Goal: Check status: Check status

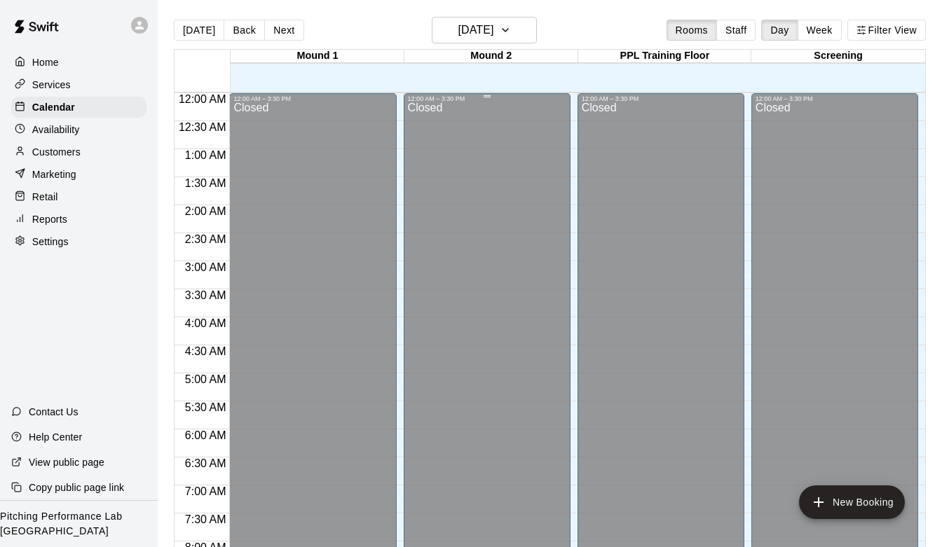
scroll to position [644, 0]
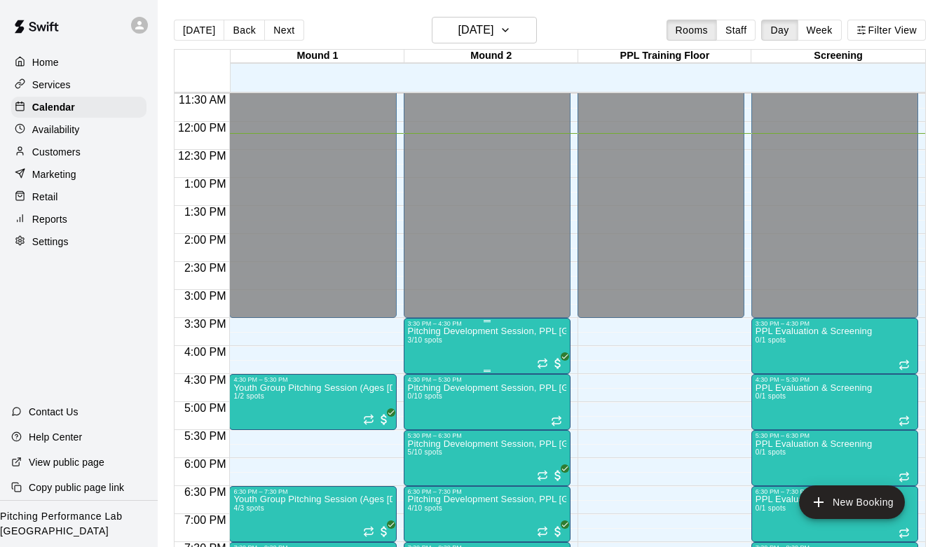
click at [423, 371] on img "edit" at bounding box center [422, 376] width 16 height 16
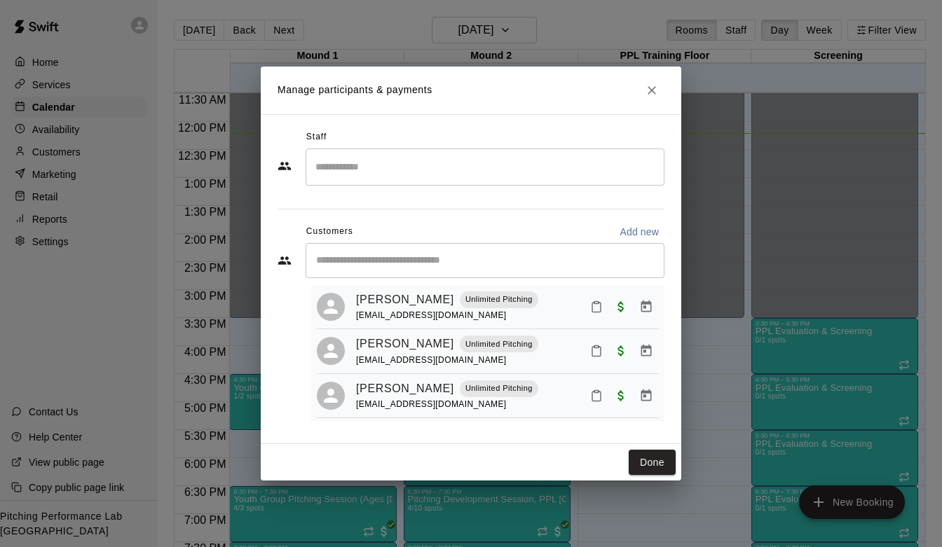
scroll to position [34, 0]
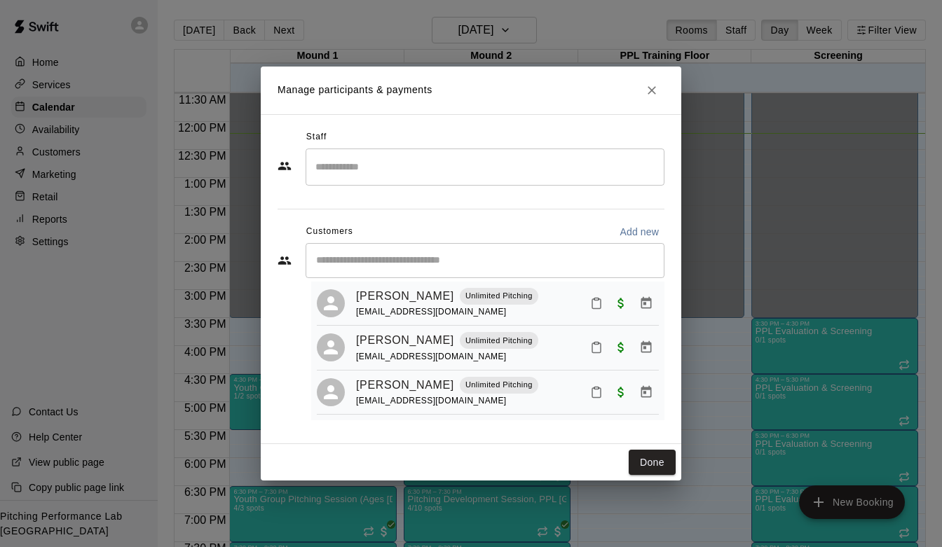
click at [652, 87] on icon "Close" at bounding box center [651, 90] width 14 height 14
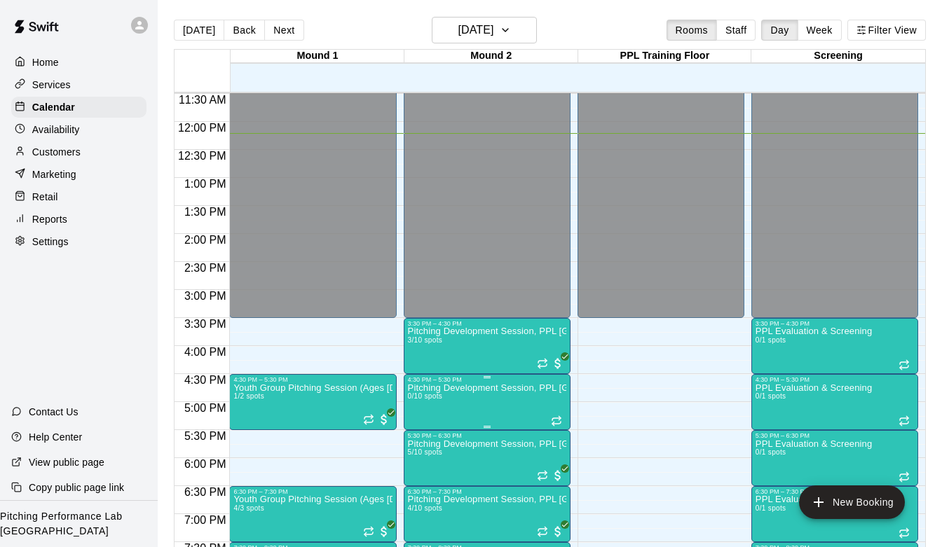
click at [502, 444] on div at bounding box center [471, 273] width 942 height 547
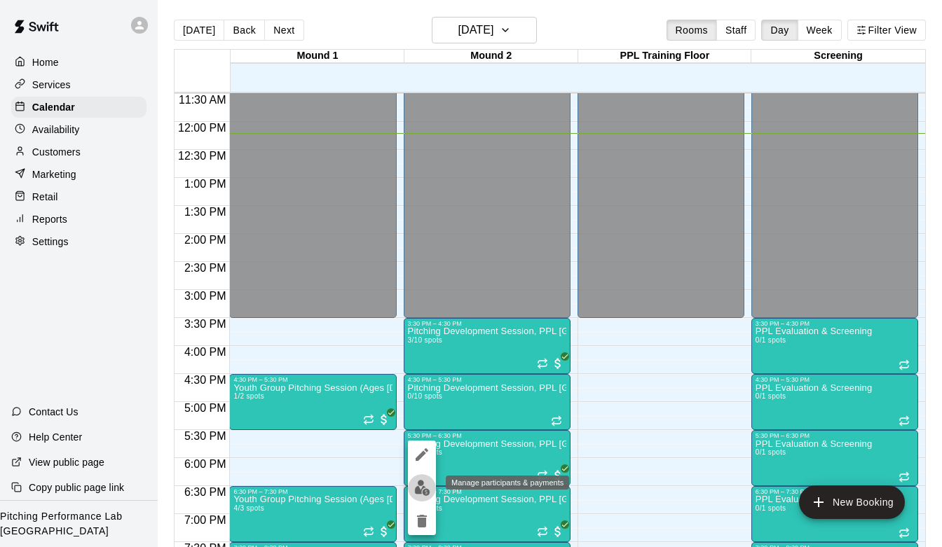
click at [423, 488] on img "edit" at bounding box center [422, 488] width 16 height 16
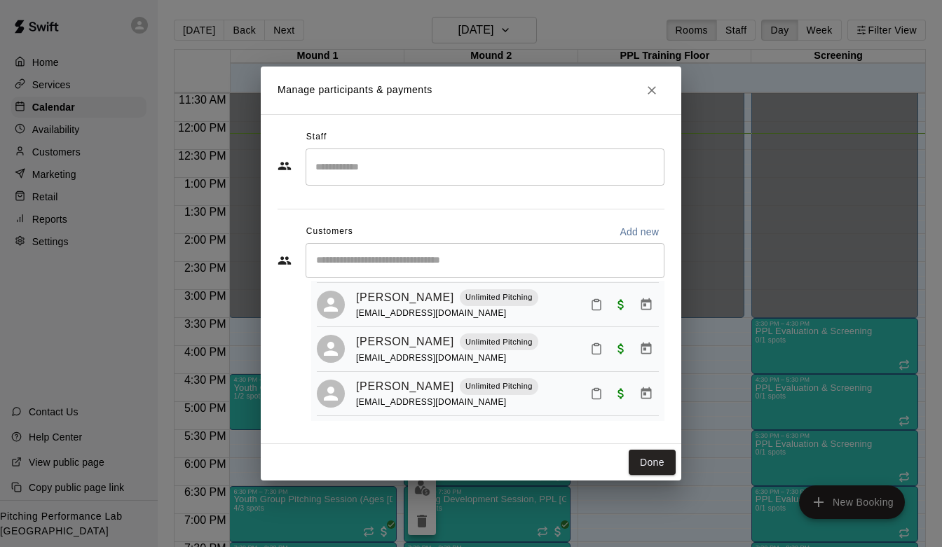
scroll to position [125, 0]
click at [651, 86] on icon "Close" at bounding box center [651, 90] width 14 height 14
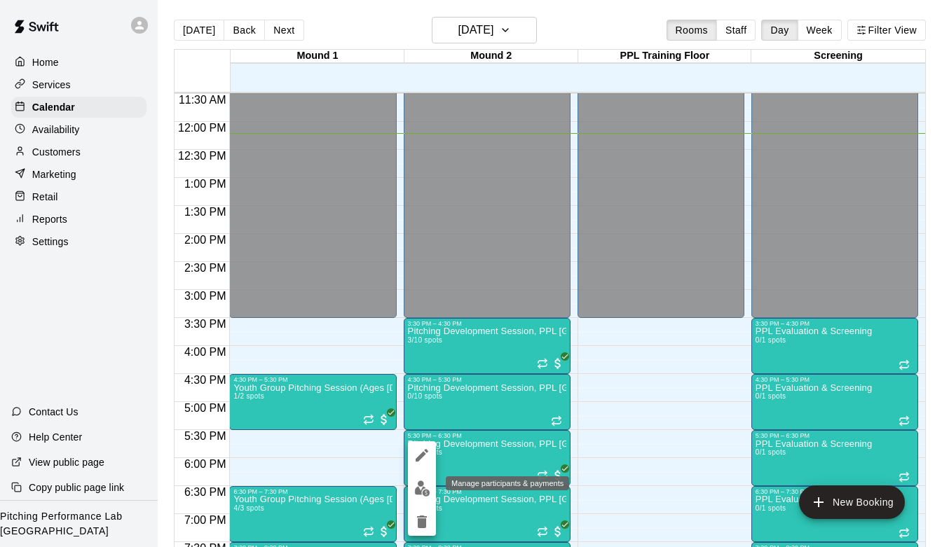
click at [426, 488] on img "edit" at bounding box center [422, 489] width 16 height 16
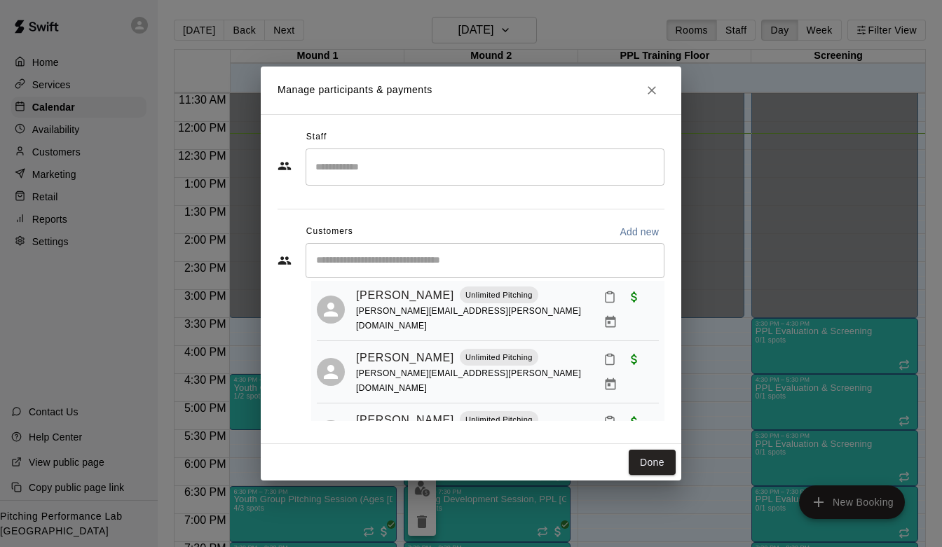
scroll to position [0, 0]
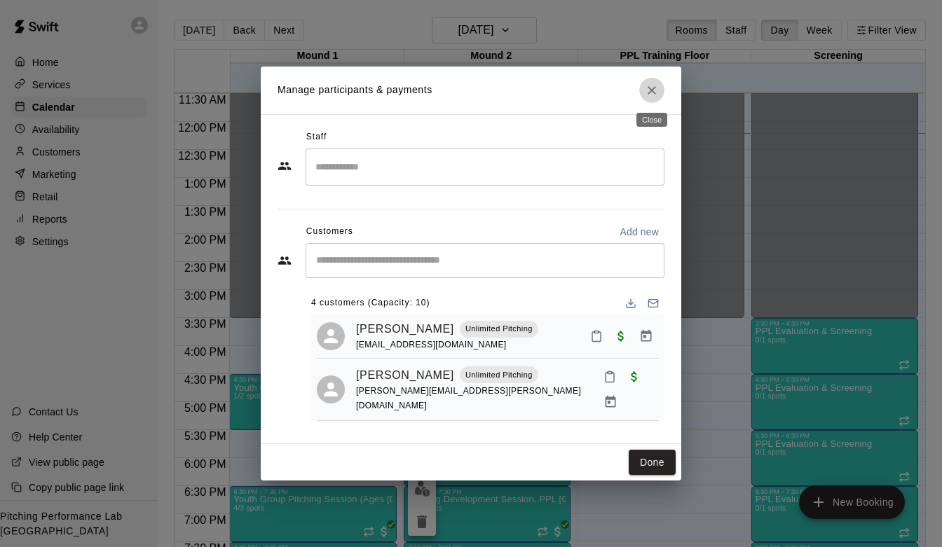
click at [651, 88] on icon "Close" at bounding box center [651, 90] width 14 height 14
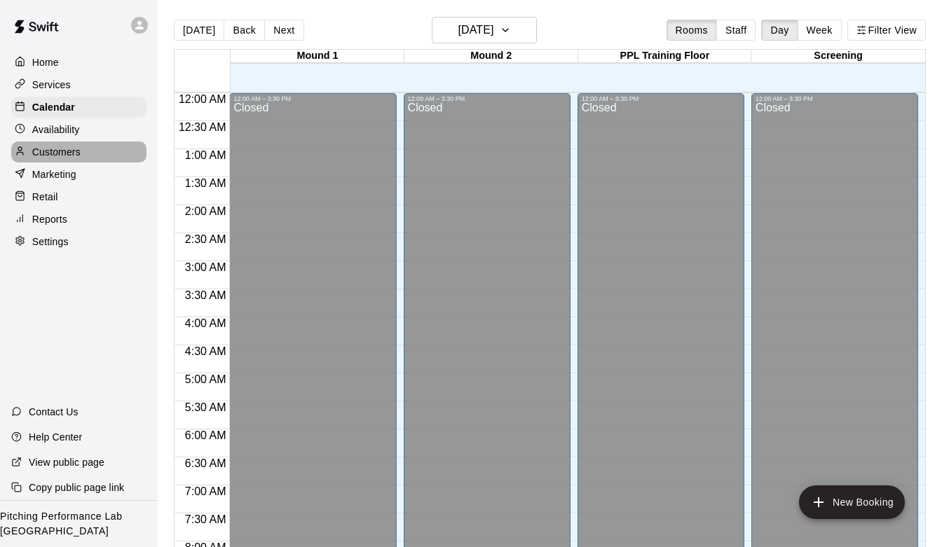
click at [84, 162] on div "Customers" at bounding box center [78, 152] width 135 height 21
